Goal: Task Accomplishment & Management: Manage account settings

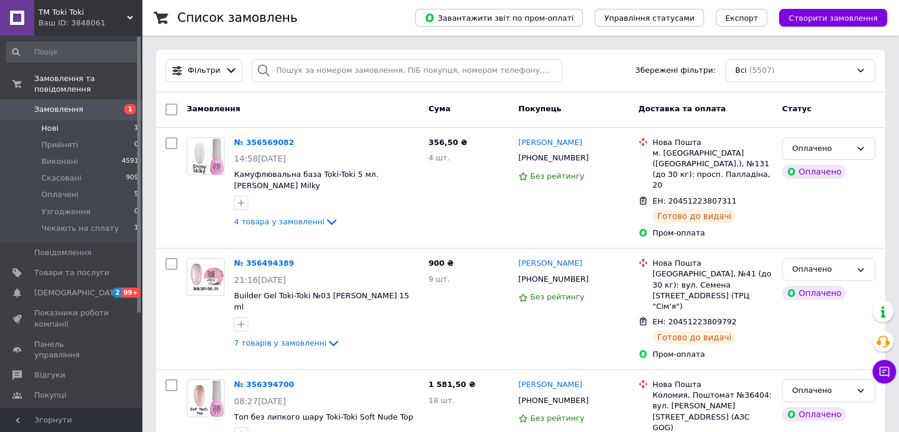
click at [92, 120] on li "Нові 1" at bounding box center [72, 128] width 145 height 17
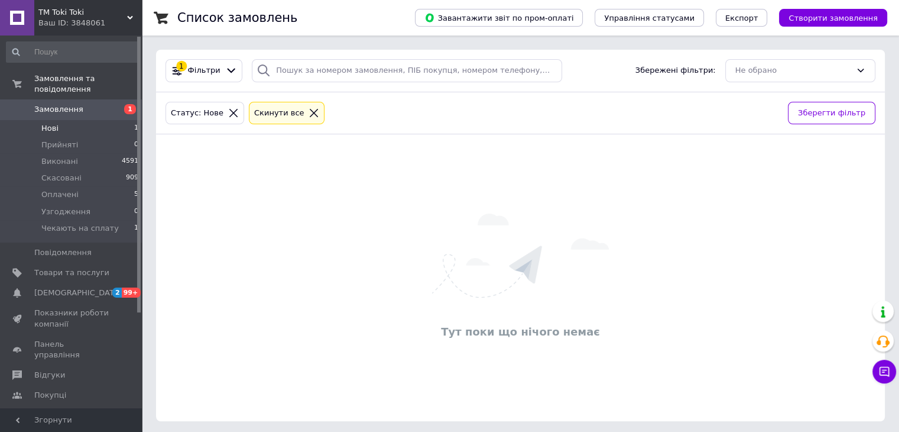
click at [309, 112] on icon at bounding box center [314, 113] width 11 height 11
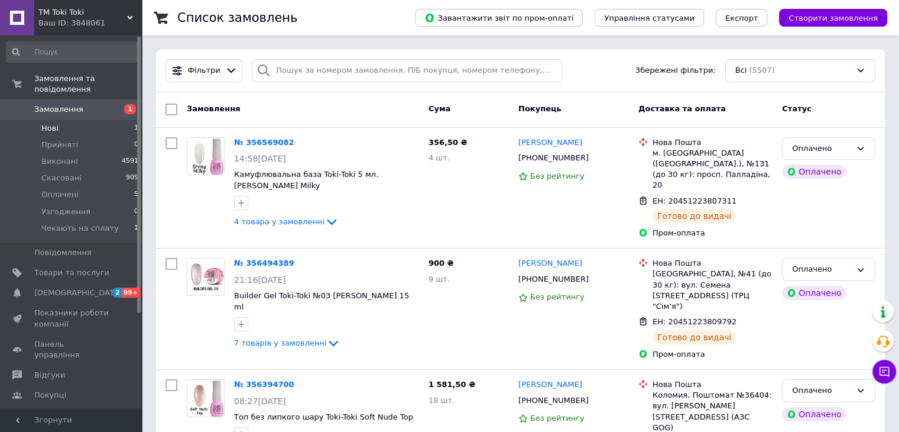
click at [65, 120] on li "Нові 1" at bounding box center [72, 128] width 145 height 17
